Goal: Information Seeking & Learning: Learn about a topic

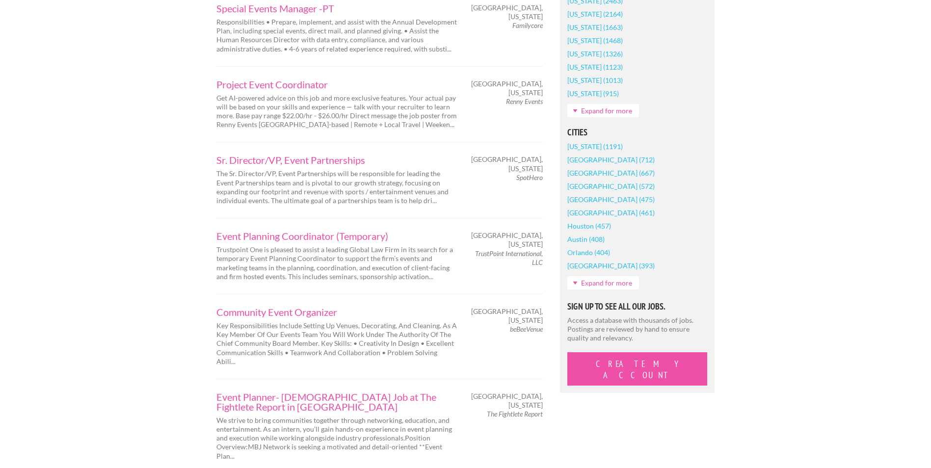
scroll to position [736, 0]
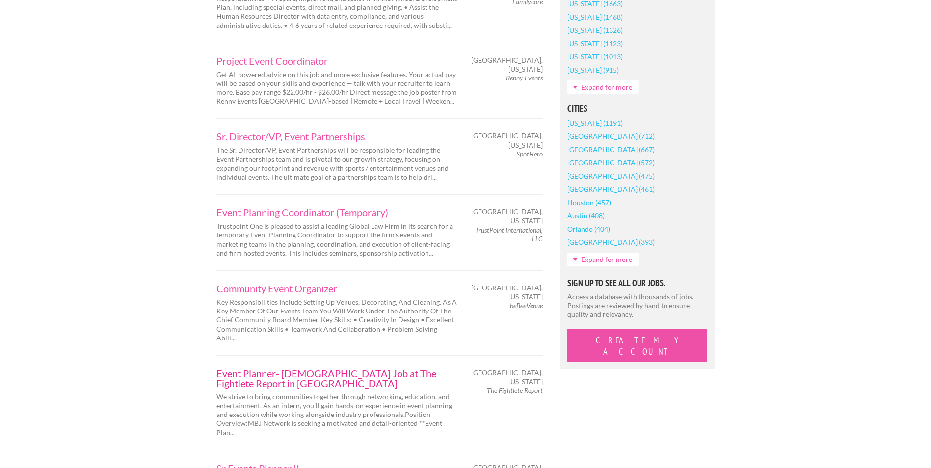
click at [377, 369] on link "Event Planner- [DEMOGRAPHIC_DATA] Job at The Fightlete Report in [GEOGRAPHIC_DA…" at bounding box center [336, 379] width 240 height 20
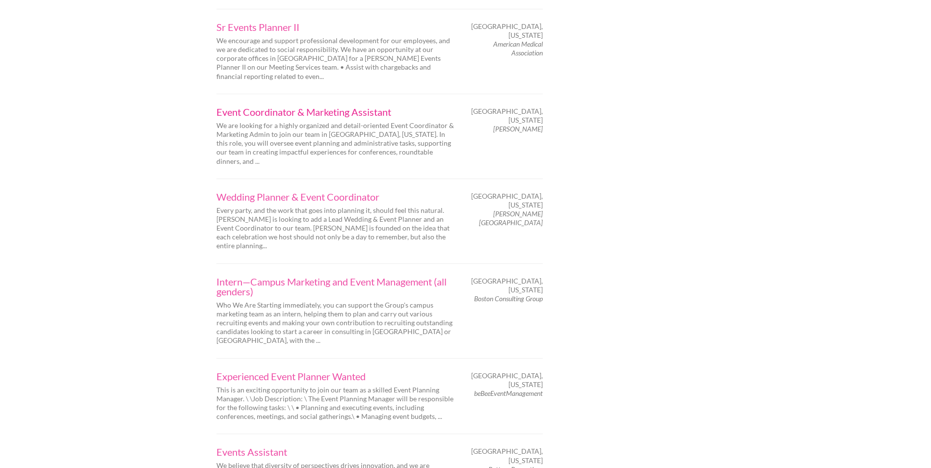
scroll to position [1227, 0]
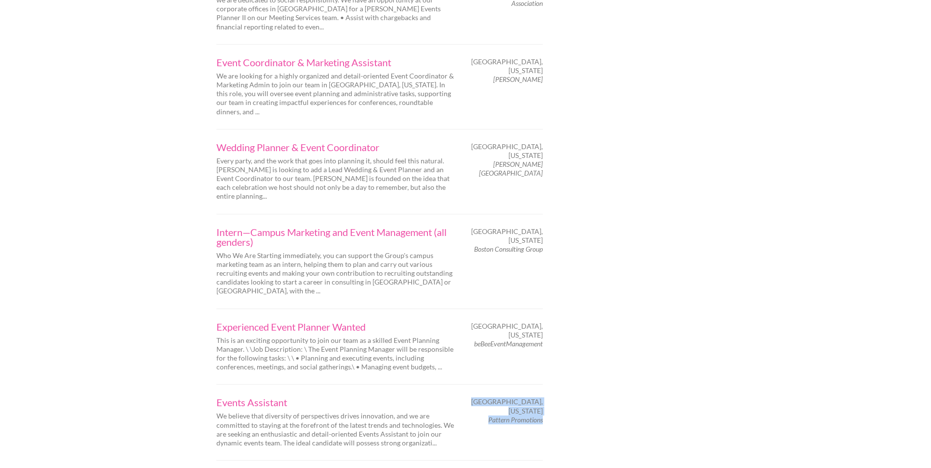
drag, startPoint x: 500, startPoint y: 290, endPoint x: 542, endPoint y: 304, distance: 44.1
click at [542, 397] on div "[GEOGRAPHIC_DATA], [US_STATE] Pattern Promotions" at bounding box center [509, 410] width 86 height 27
copy div "[GEOGRAPHIC_DATA], [US_STATE] Pattern Promotions"
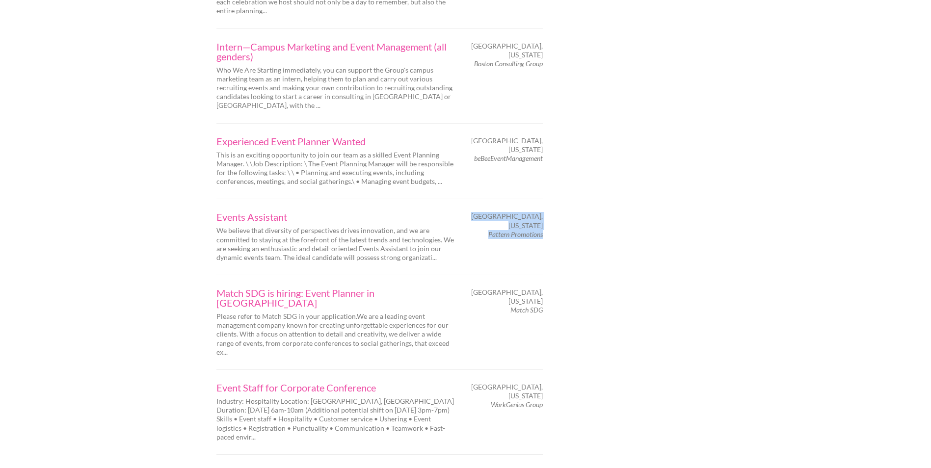
scroll to position [1423, 0]
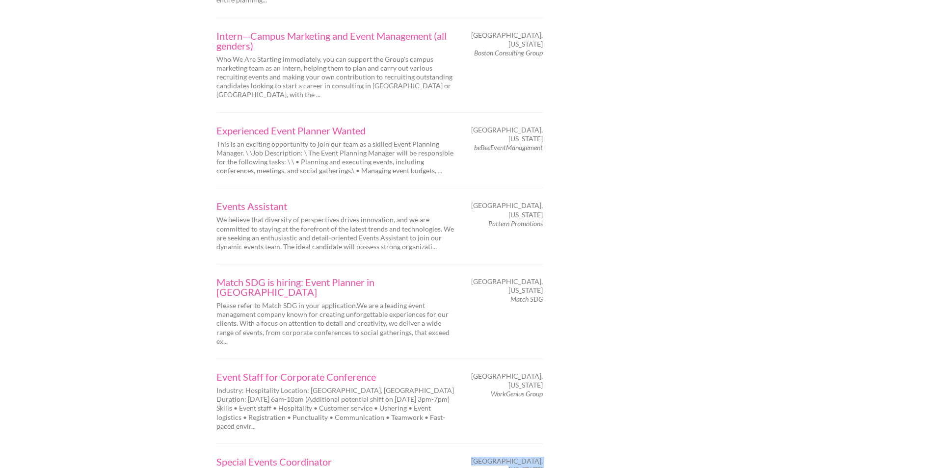
drag, startPoint x: 479, startPoint y: 321, endPoint x: 542, endPoint y: 332, distance: 63.7
click at [542, 457] on div "[GEOGRAPHIC_DATA], [US_STATE] Cinema/[GEOGRAPHIC_DATA]" at bounding box center [509, 470] width 86 height 27
copy div "[GEOGRAPHIC_DATA], [US_STATE] Cinema/[GEOGRAPHIC_DATA]"
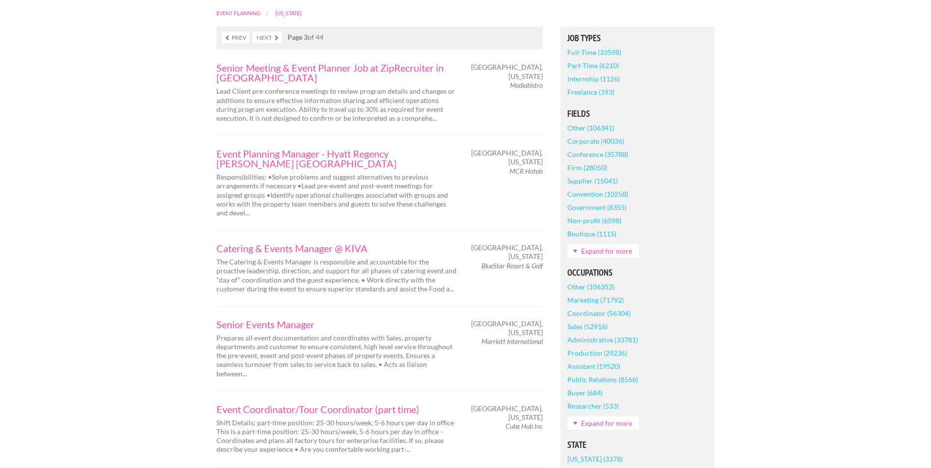
scroll to position [245, 0]
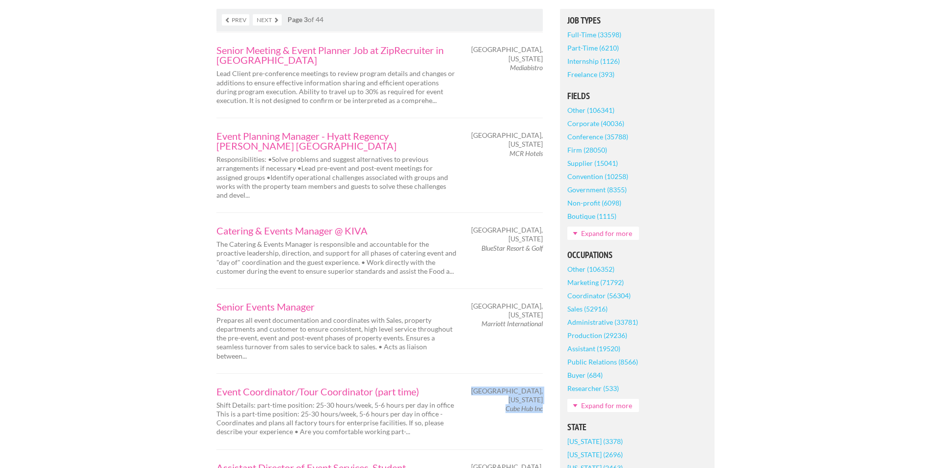
drag, startPoint x: 487, startPoint y: 355, endPoint x: 542, endPoint y: 366, distance: 55.4
click at [542, 387] on div "Moline, Illinois Cube Hub Inc" at bounding box center [509, 400] width 86 height 27
copy div "Moline, Illinois Cube Hub Inc"
